Goal: Find specific page/section: Find specific page/section

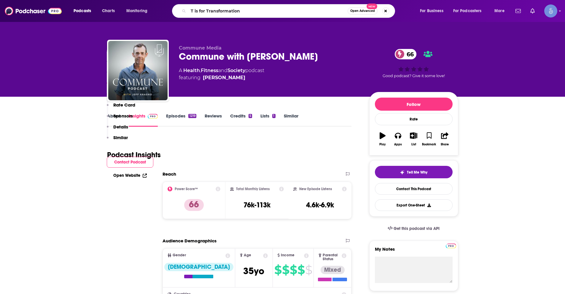
scroll to position [475, 0]
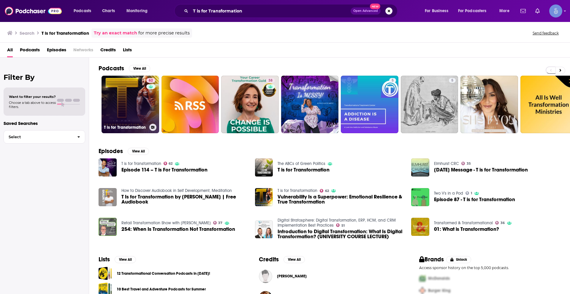
click at [135, 114] on link "62 T is for Transformation" at bounding box center [130, 105] width 58 height 58
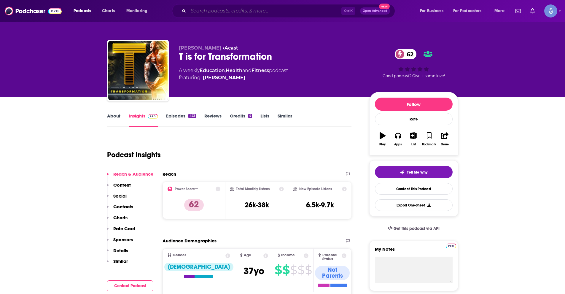
click at [207, 11] on input "Search podcasts, credits, & more..." at bounding box center [264, 10] width 153 height 9
paste input "The Dr. [PERSON_NAME] Show"
type input "The Dr. [PERSON_NAME] Show"
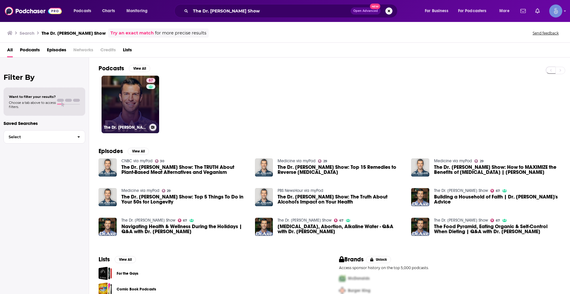
click at [131, 103] on link "67 The Dr. [PERSON_NAME] Show" at bounding box center [130, 105] width 58 height 58
